Goal: Navigation & Orientation: Find specific page/section

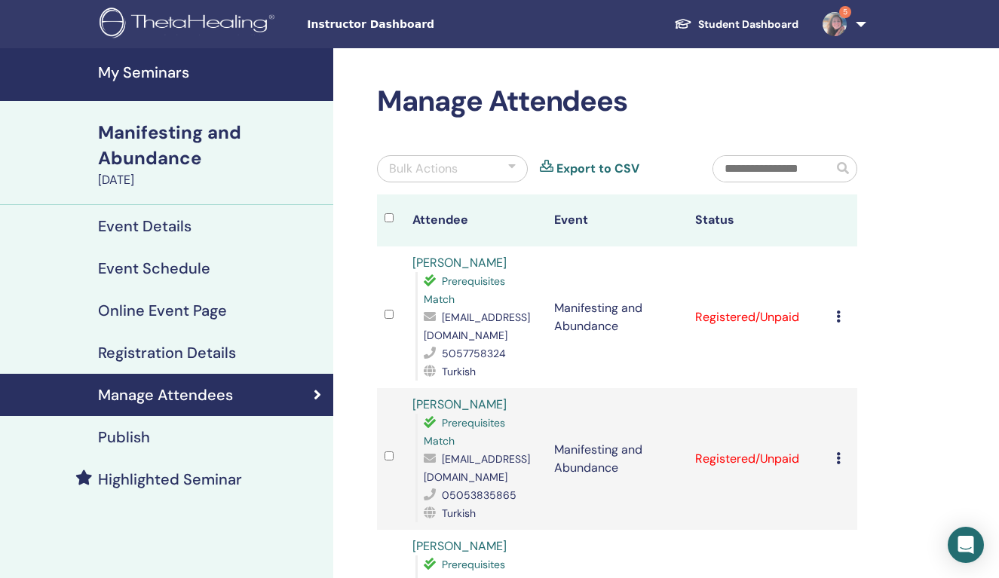
click at [171, 75] on h4 "My Seminars" at bounding box center [211, 72] width 226 height 18
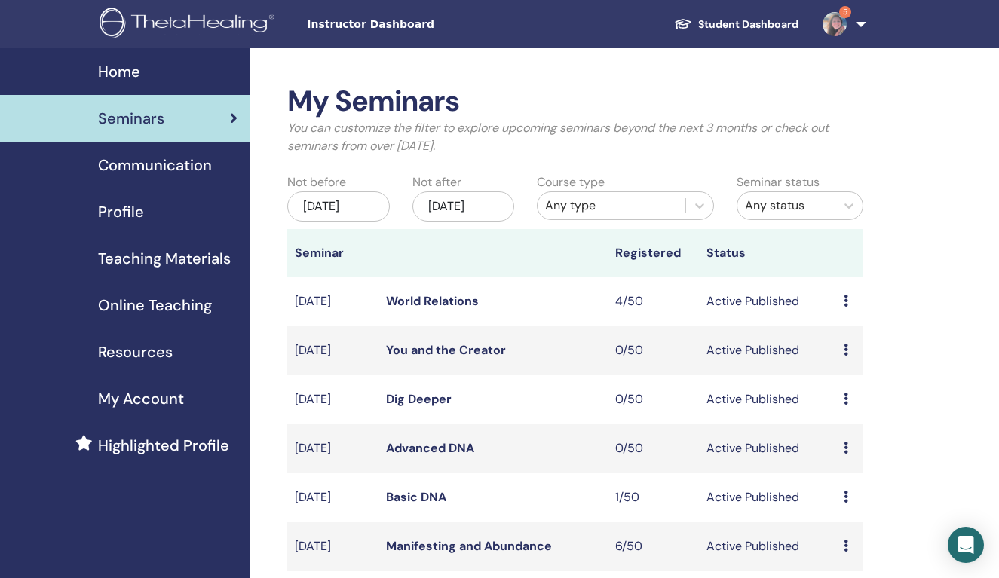
click at [443, 407] on link "Dig Deeper" at bounding box center [419, 399] width 66 height 16
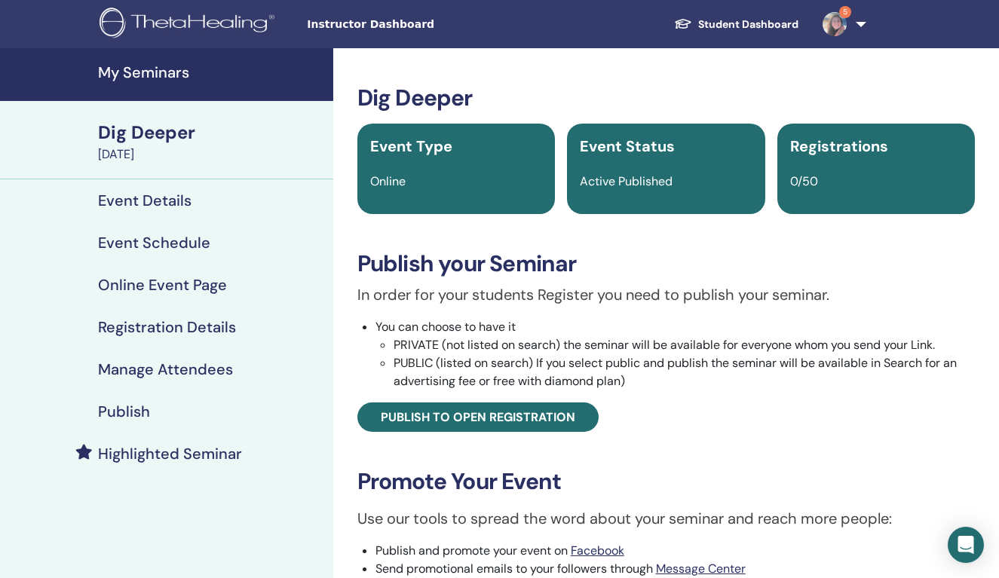
click at [170, 239] on h4 "Event Schedule" at bounding box center [154, 243] width 112 height 18
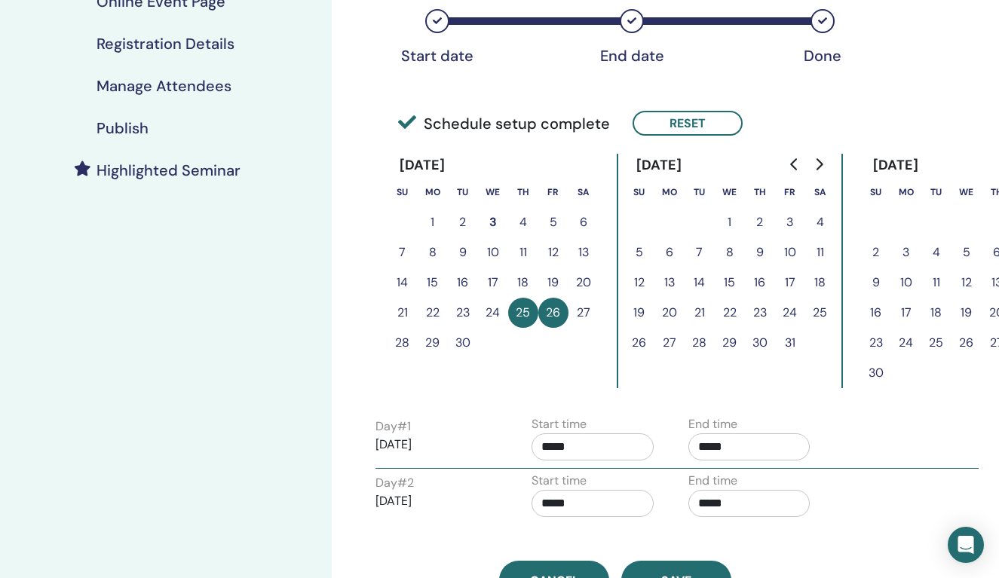
scroll to position [283, 2]
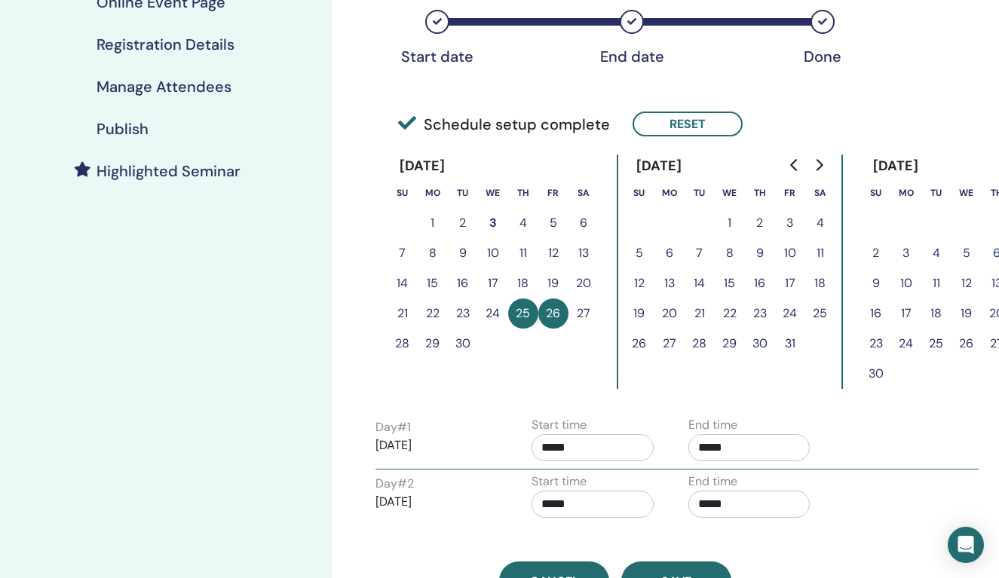
click at [492, 315] on button "24" at bounding box center [493, 314] width 30 height 30
click at [448, 312] on button "23" at bounding box center [463, 314] width 30 height 30
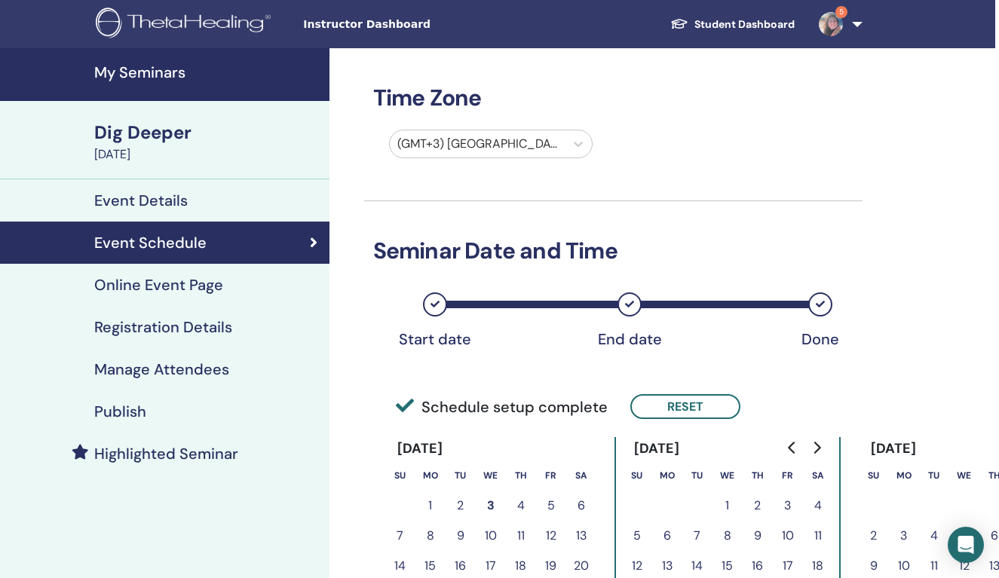
scroll to position [0, 4]
click at [164, 70] on h4 "My Seminars" at bounding box center [207, 72] width 226 height 18
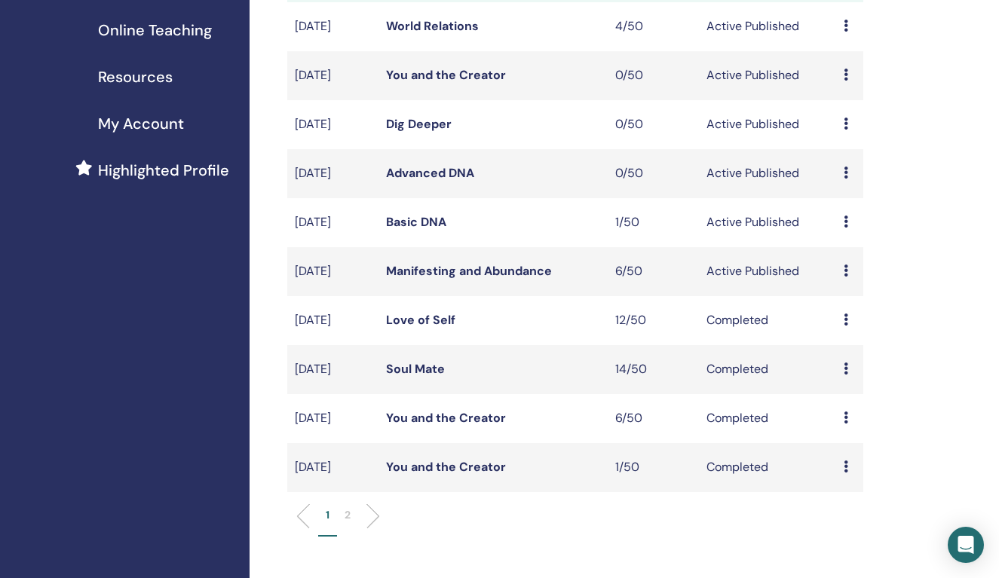
scroll to position [281, 0]
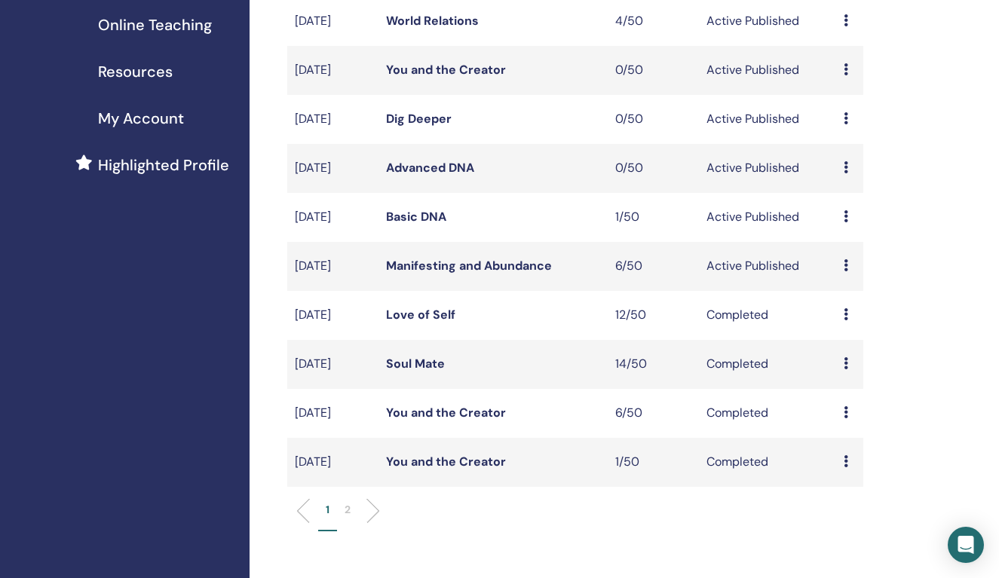
click at [345, 518] on p "2" at bounding box center [348, 510] width 6 height 16
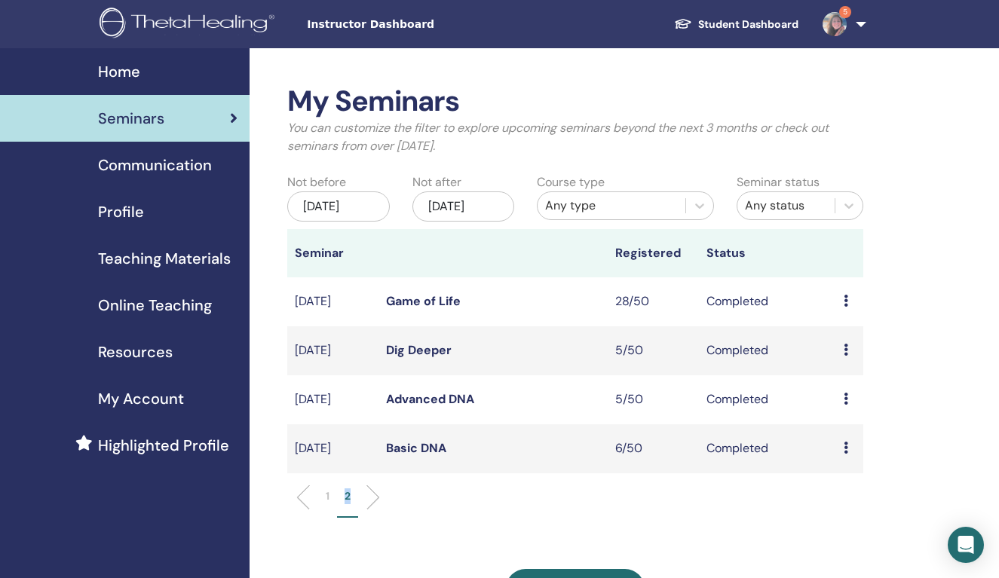
scroll to position [0, 0]
click at [461, 102] on h2 "My Seminars" at bounding box center [575, 101] width 576 height 35
